Goal: Information Seeking & Learning: Find specific page/section

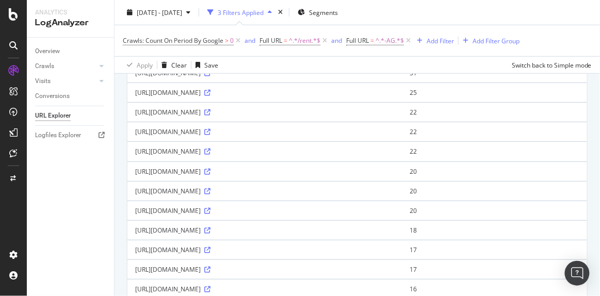
scroll to position [144, 0]
drag, startPoint x: 399, startPoint y: 233, endPoint x: 135, endPoint y: 237, distance: 264.4
click at [135, 234] on div "[URL][DOMAIN_NAME]" at bounding box center [265, 229] width 260 height 9
copy div "[URL][DOMAIN_NAME]"
drag, startPoint x: 376, startPoint y: 196, endPoint x: 136, endPoint y: 196, distance: 240.6
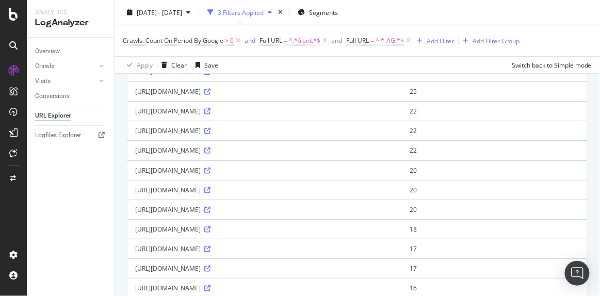
click at [136, 195] on div "[URL][DOMAIN_NAME]" at bounding box center [265, 190] width 260 height 9
copy div "[URL][DOMAIN_NAME]"
click at [297, 38] on span "^.*/rent.*$" at bounding box center [304, 41] width 31 height 14
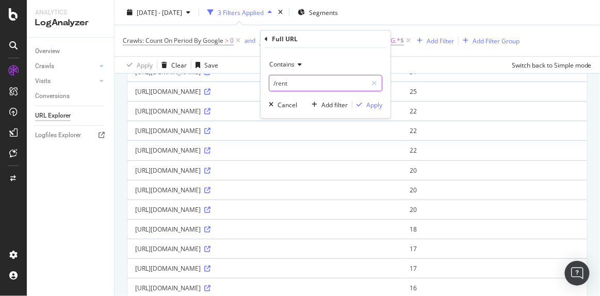
click at [304, 82] on input "/rent" at bounding box center [319, 83] width 98 height 17
type input "-rpid-"
click at [376, 101] on div "Apply" at bounding box center [375, 105] width 16 height 9
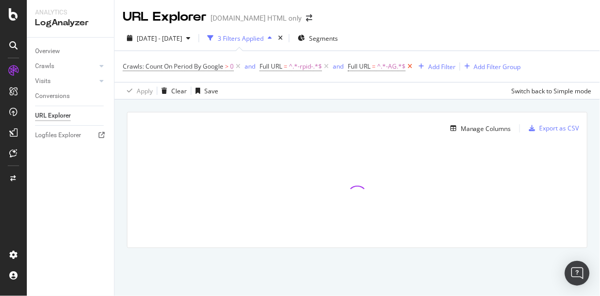
click at [413, 66] on icon at bounding box center [410, 66] width 9 height 10
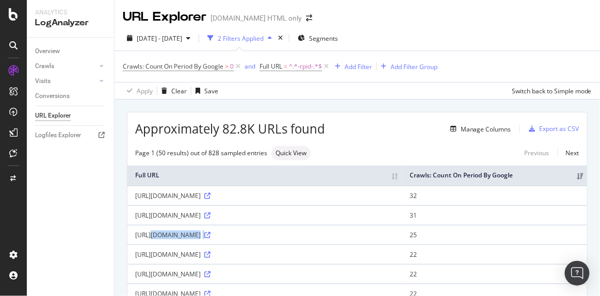
drag, startPoint x: 410, startPoint y: 242, endPoint x: 136, endPoint y: 245, distance: 273.7
click at [136, 240] on div "[URL][DOMAIN_NAME]" at bounding box center [265, 235] width 260 height 9
copy div "[URL][DOMAIN_NAME]"
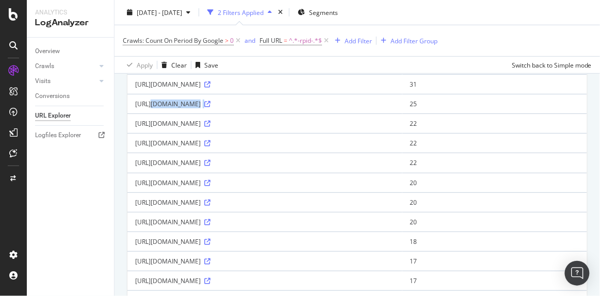
scroll to position [140, 0]
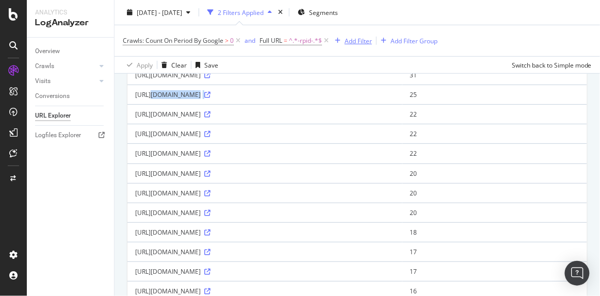
click at [360, 40] on div "Add Filter" at bounding box center [358, 40] width 27 height 9
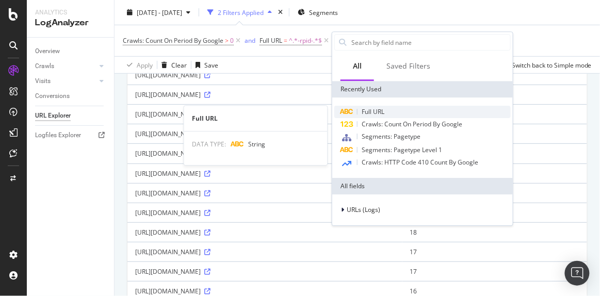
click at [356, 115] on div "Full URL" at bounding box center [423, 112] width 177 height 12
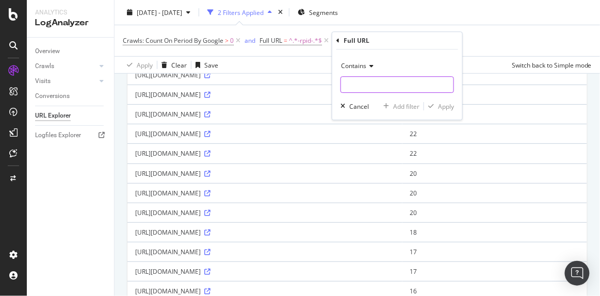
click at [371, 87] on input "text" at bounding box center [397, 84] width 113 height 17
type input "patna"
click at [431, 100] on div "Contains patna Cancel Add filter Apply" at bounding box center [398, 85] width 130 height 70
click at [436, 110] on div "Apply" at bounding box center [439, 106] width 30 height 9
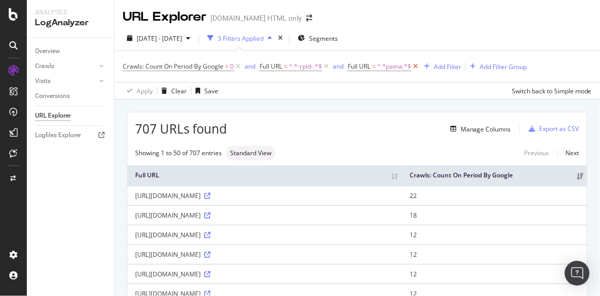
click at [417, 69] on icon at bounding box center [416, 66] width 9 height 10
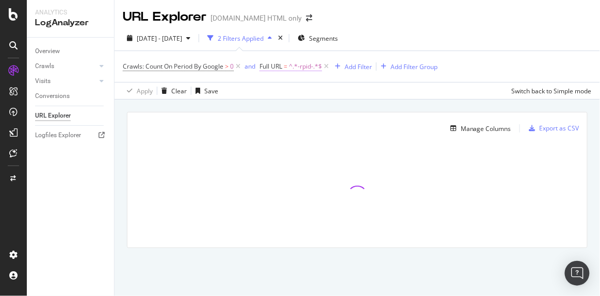
click at [293, 67] on span "^.*-rpid-.*$" at bounding box center [305, 66] width 33 height 14
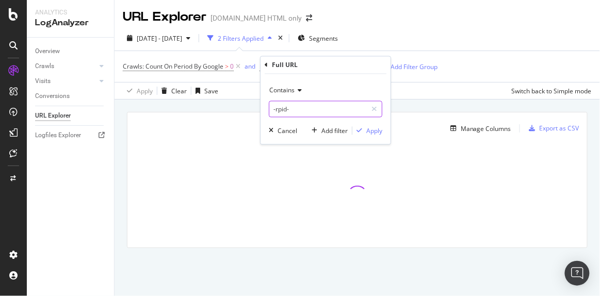
click at [291, 105] on input "-rpid-" at bounding box center [319, 109] width 98 height 17
paste input "agents"
type input "agent"
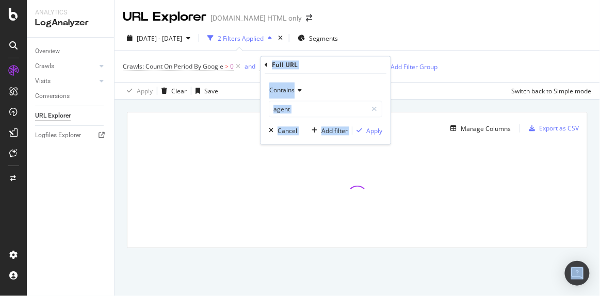
drag, startPoint x: 376, startPoint y: 123, endPoint x: 407, endPoint y: 138, distance: 34.6
click at [407, 138] on body "Analytics LogAnalyzer Overview Crawls Daily Distribution Segments Distribution …" at bounding box center [300, 148] width 600 height 296
click at [378, 130] on div "Apply" at bounding box center [375, 130] width 16 height 9
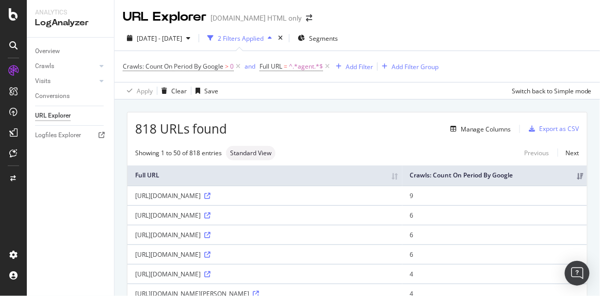
click at [314, 133] on div "Manage Columns" at bounding box center [369, 129] width 284 height 12
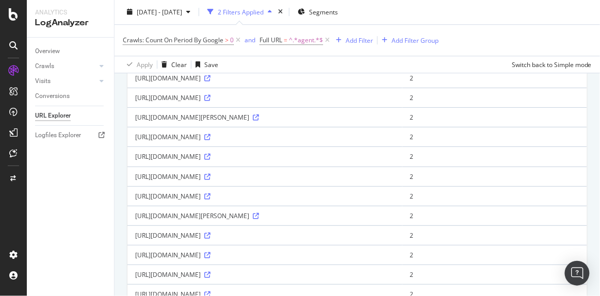
scroll to position [751, 0]
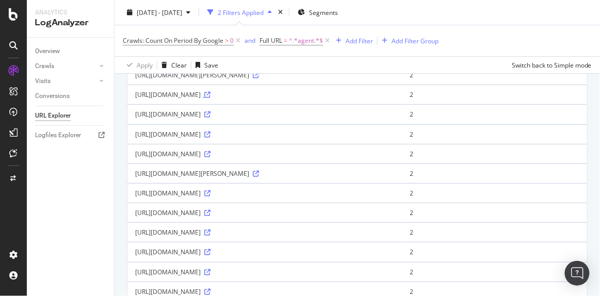
click at [211, 98] on icon at bounding box center [207, 95] width 6 height 6
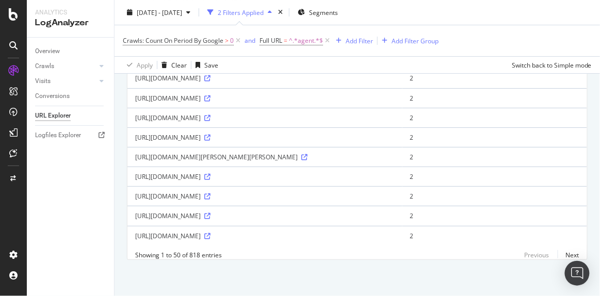
scroll to position [1032, 0]
click at [301, 42] on span "^.*agent.*$" at bounding box center [306, 41] width 34 height 14
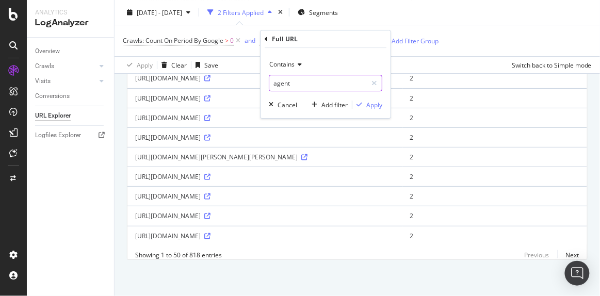
click at [297, 82] on input "agent" at bounding box center [319, 83] width 98 height 17
type input "agents"
click at [379, 103] on div "Apply" at bounding box center [375, 105] width 16 height 9
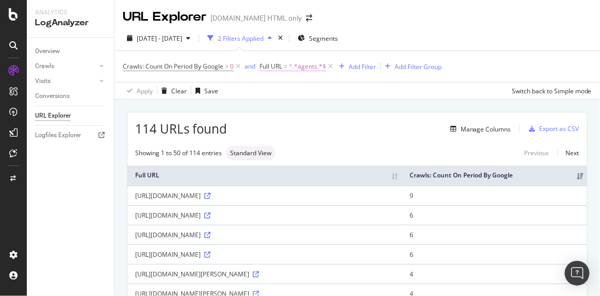
click at [305, 69] on span "^.*agents.*$" at bounding box center [307, 66] width 37 height 14
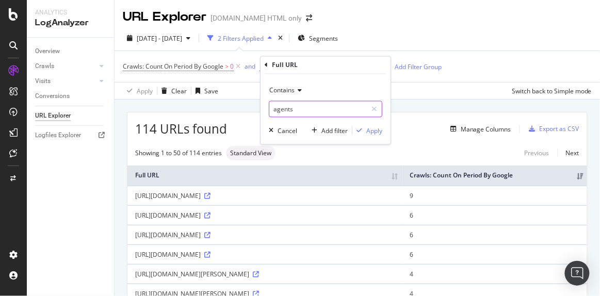
click at [288, 108] on input "agents" at bounding box center [319, 109] width 98 height 17
type input "brokers"
click at [371, 133] on div "Apply" at bounding box center [375, 130] width 16 height 9
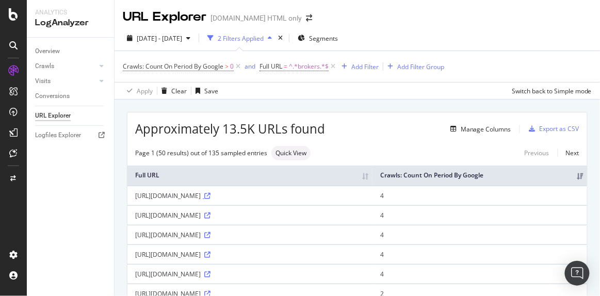
click at [211, 194] on icon at bounding box center [207, 196] width 6 height 6
click at [368, 63] on div "Add Filter" at bounding box center [365, 66] width 27 height 9
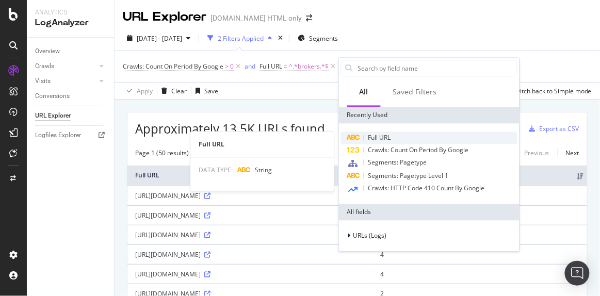
click at [383, 143] on div "Full URL" at bounding box center [429, 138] width 177 height 12
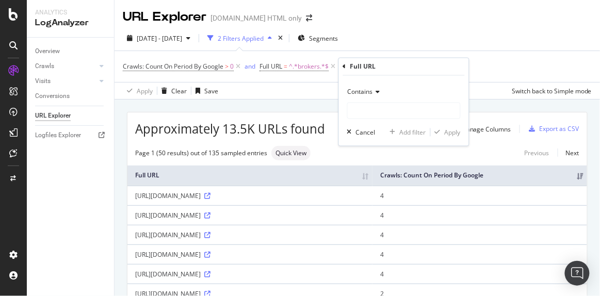
click at [359, 89] on span "Contains" at bounding box center [360, 92] width 25 height 9
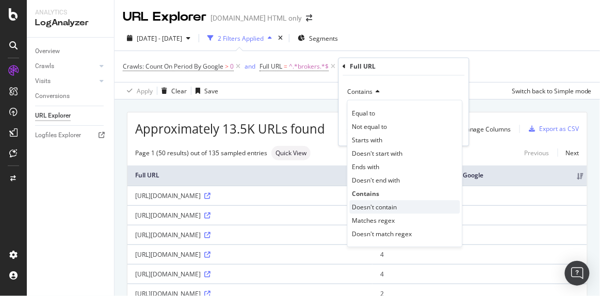
click at [374, 209] on span "Doesn't contain" at bounding box center [375, 207] width 45 height 9
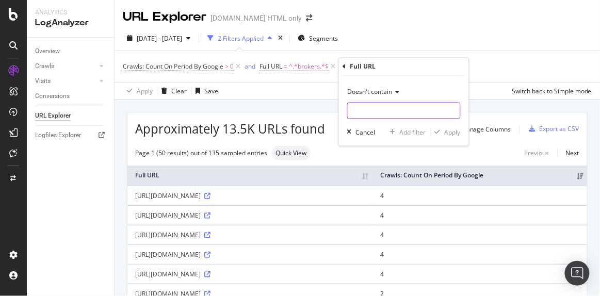
click at [353, 112] on input "text" at bounding box center [404, 111] width 113 height 17
type input "top"
click at [435, 131] on div "button" at bounding box center [438, 133] width 14 height 6
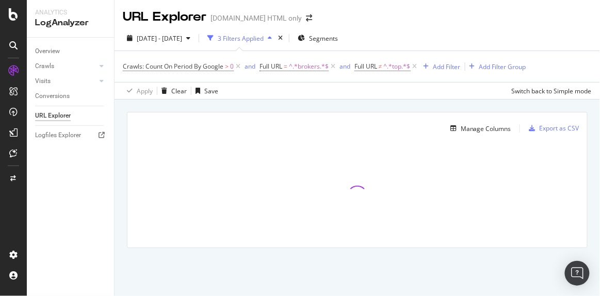
click at [313, 98] on div "Apply Clear Save Switch back to Simple mode" at bounding box center [358, 90] width 486 height 17
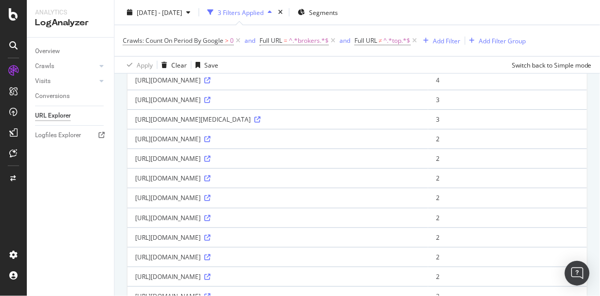
scroll to position [234, 0]
click at [293, 42] on span "^.*brokers.*$" at bounding box center [309, 41] width 40 height 14
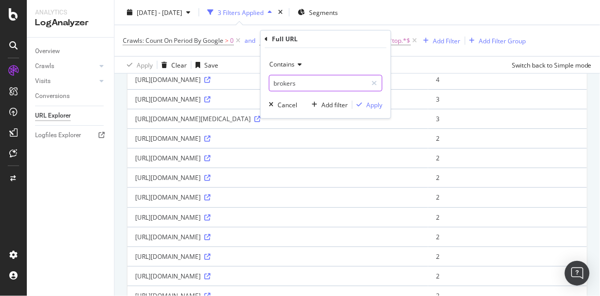
click at [286, 81] on input "brokers" at bounding box center [319, 83] width 98 height 17
type input "/brokers/"
click at [368, 106] on div "Apply" at bounding box center [375, 105] width 16 height 9
